Goal: Task Accomplishment & Management: Complete application form

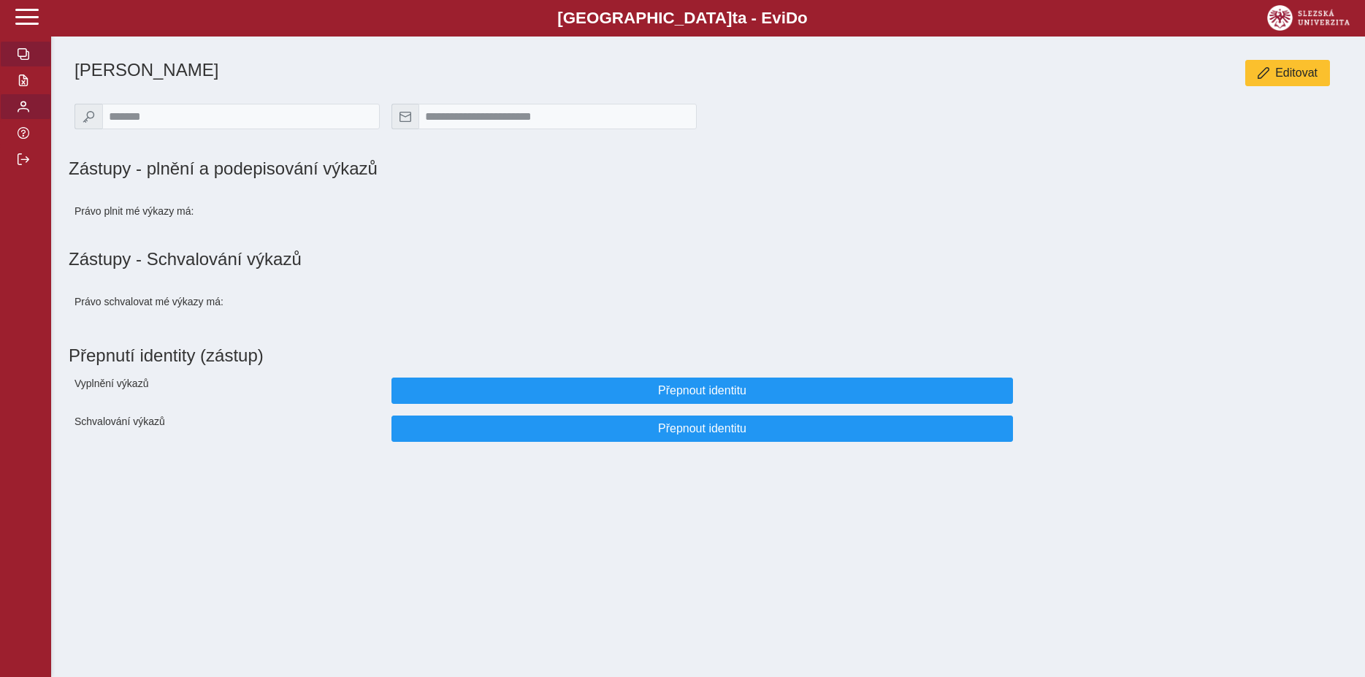
click at [25, 60] on span "button" at bounding box center [24, 54] width 12 height 12
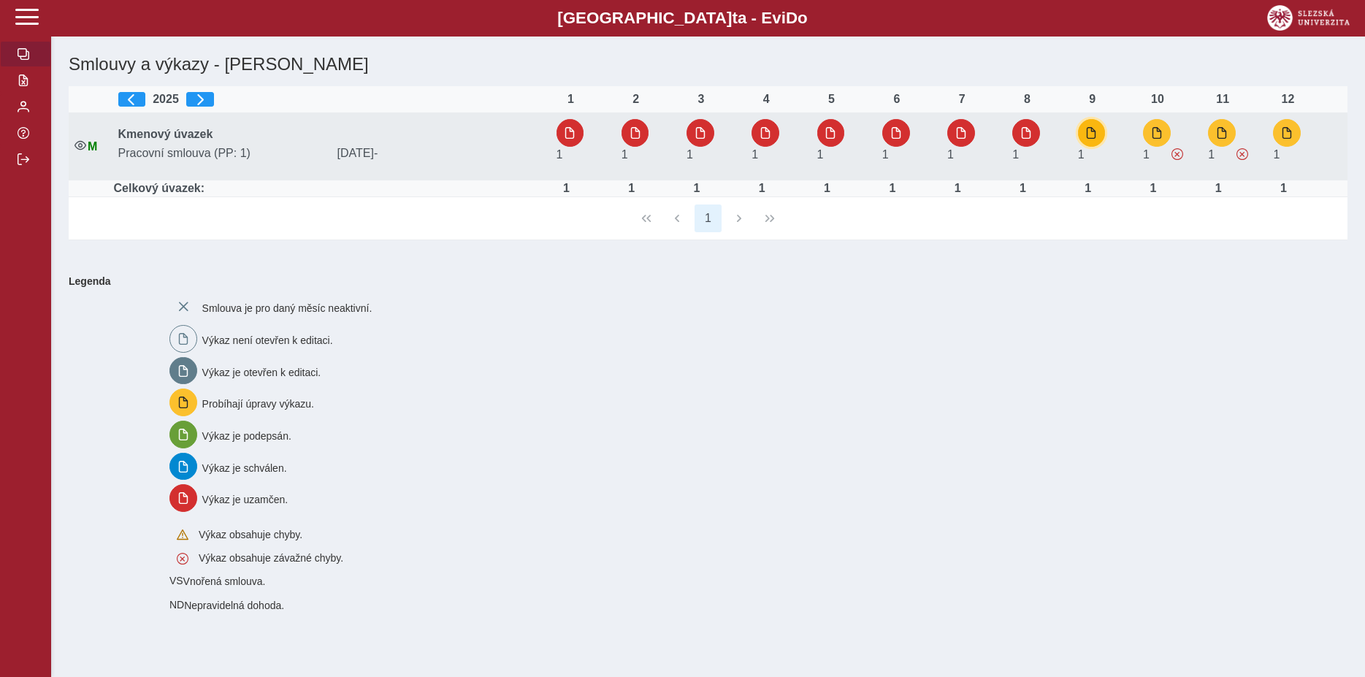
click at [1094, 136] on span "button" at bounding box center [1091, 133] width 12 height 12
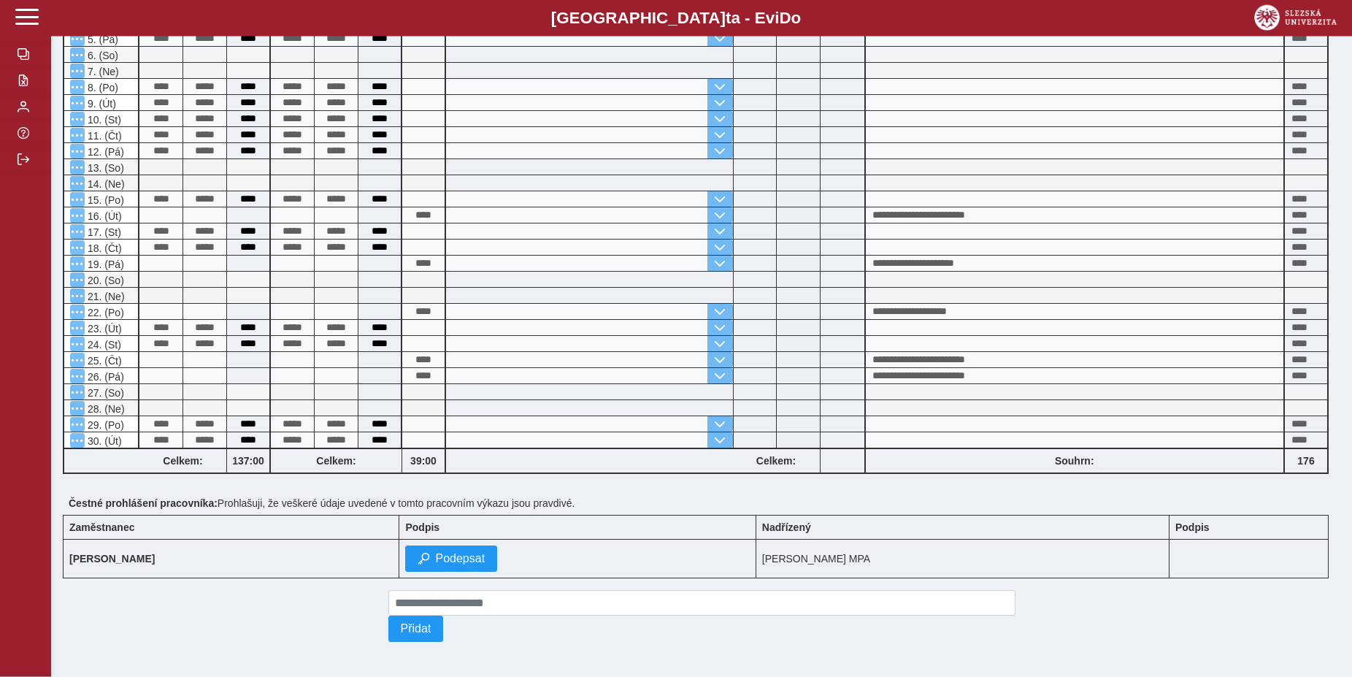
scroll to position [280, 0]
click at [480, 561] on button "Podepsat" at bounding box center [451, 558] width 92 height 26
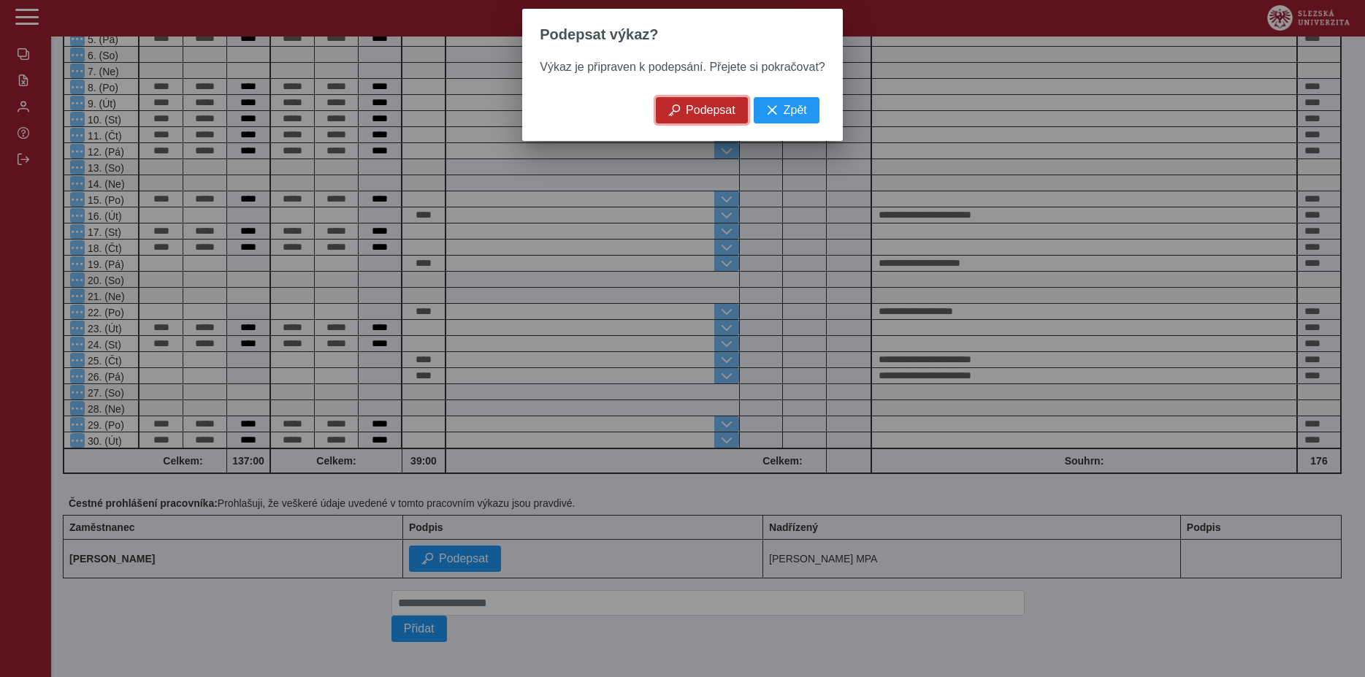
click at [699, 117] on span "Podepsat" at bounding box center [711, 110] width 50 height 13
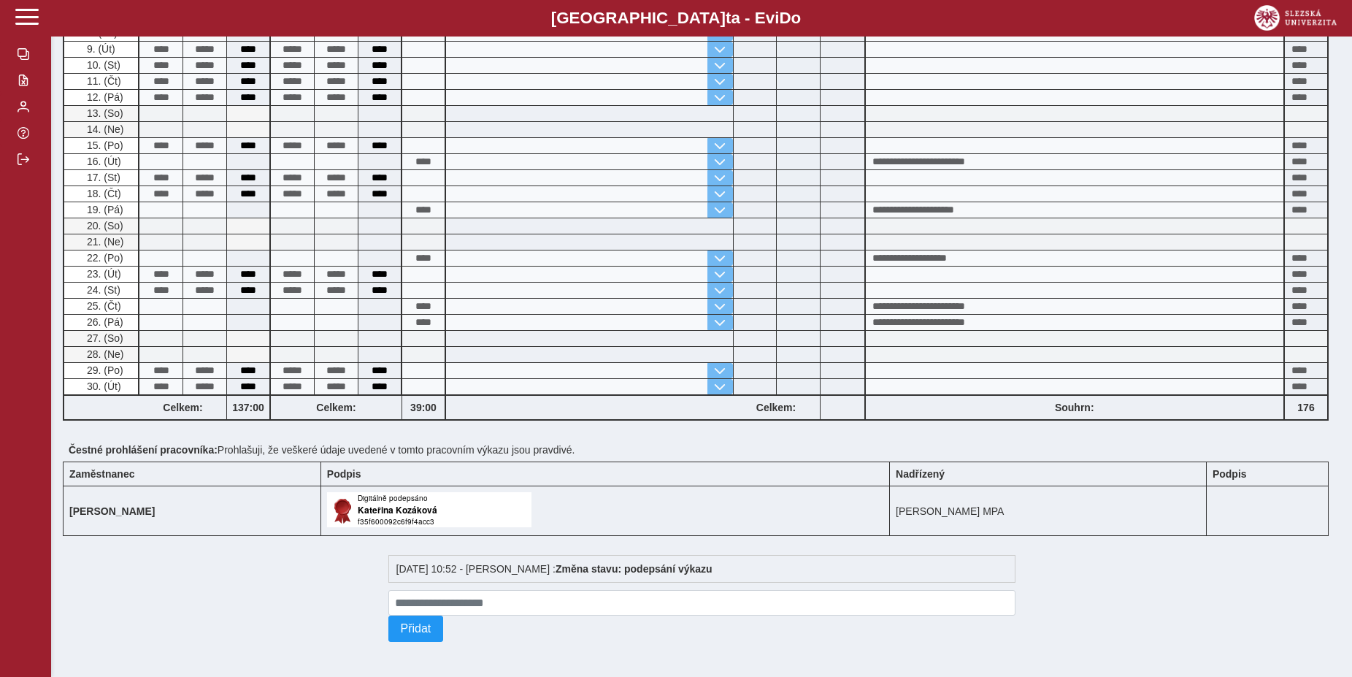
scroll to position [0, 0]
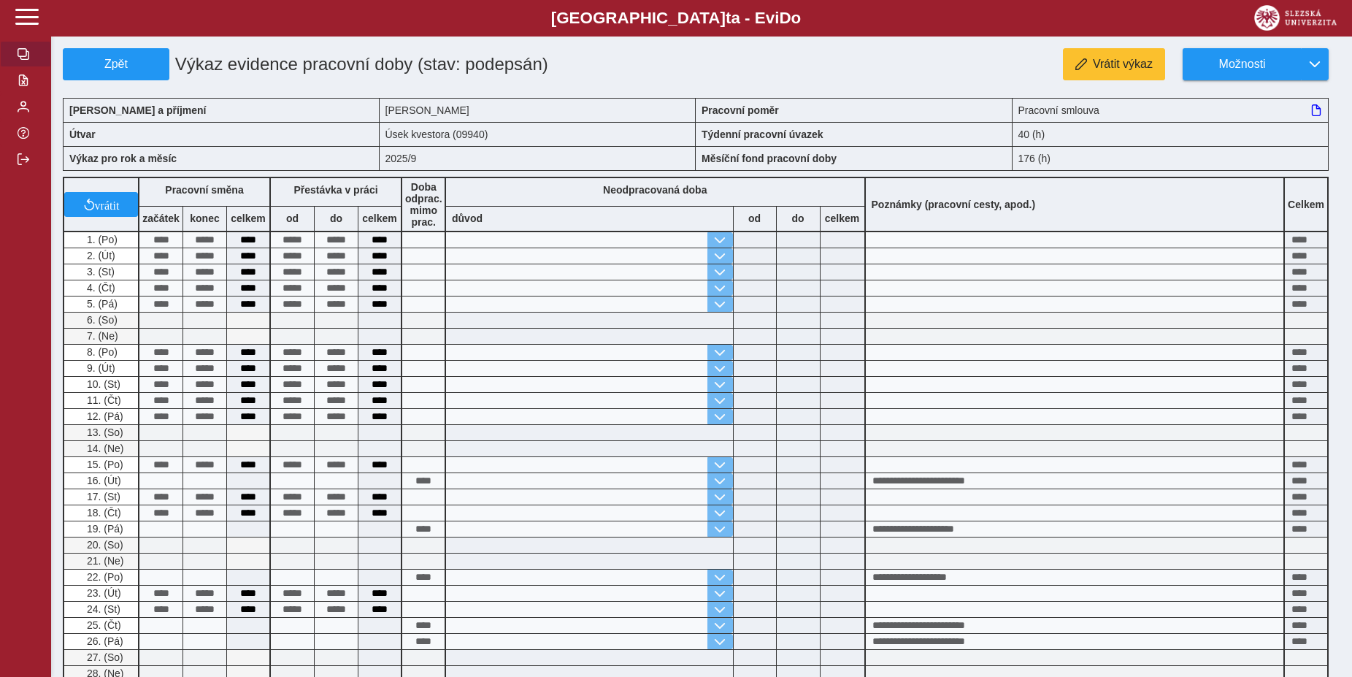
click at [21, 60] on span "button" at bounding box center [24, 54] width 12 height 12
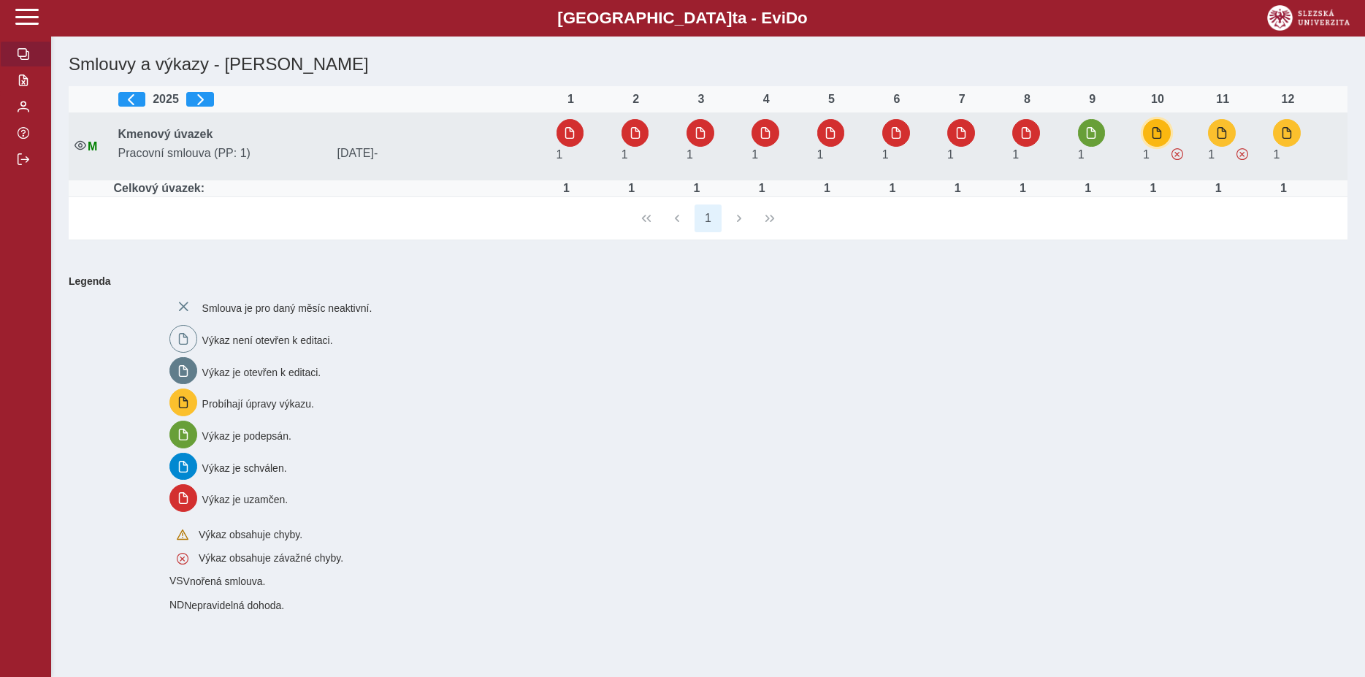
click at [1155, 137] on span "button" at bounding box center [1157, 133] width 12 height 12
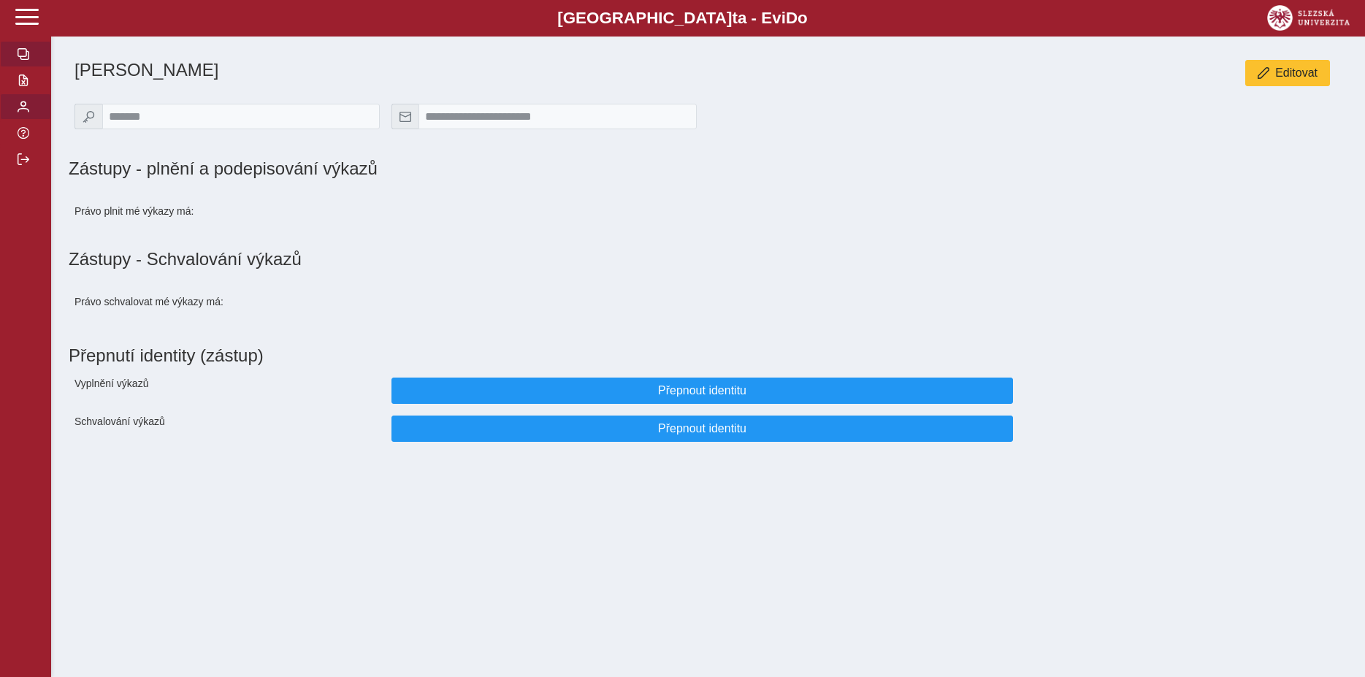
click at [28, 60] on span "button" at bounding box center [24, 54] width 12 height 12
